Goal: Navigation & Orientation: Find specific page/section

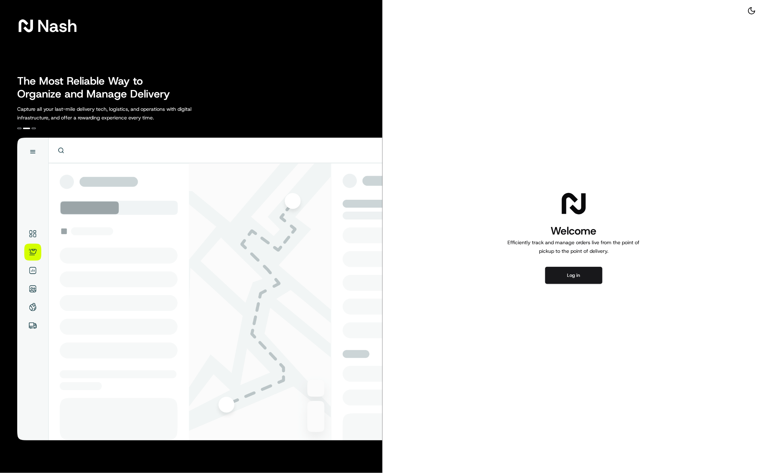
click at [324, 96] on div "The Most Reliable Way to Organize and Manage Delivery Capture all your last-mil…" at bounding box center [199, 98] width 365 height 47
drag, startPoint x: 590, startPoint y: 280, endPoint x: 567, endPoint y: 275, distance: 23.3
click at [590, 280] on button "Log in" at bounding box center [573, 275] width 57 height 17
